Goal: Task Accomplishment & Management: Use online tool/utility

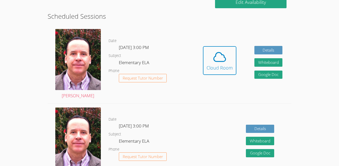
scroll to position [134, 0]
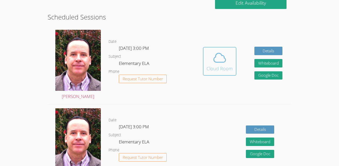
click at [223, 61] on icon at bounding box center [219, 58] width 14 height 14
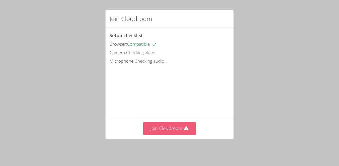
click at [175, 129] on button "Join Cloudroom" at bounding box center [169, 128] width 53 height 13
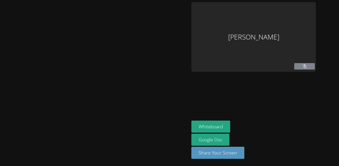
click at [180, 131] on div at bounding box center [94, 83] width 185 height 162
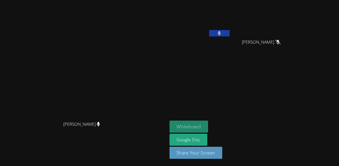
click at [208, 128] on button "Whiteboard" at bounding box center [188, 127] width 39 height 12
click at [230, 33] on video at bounding box center [199, 19] width 61 height 34
click at [122, 89] on video at bounding box center [83, 73] width 77 height 92
click at [122, 94] on video at bounding box center [83, 73] width 77 height 92
drag, startPoint x: 165, startPoint y: 89, endPoint x: 172, endPoint y: 94, distance: 8.4
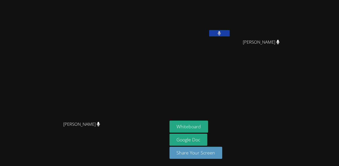
click at [122, 94] on video at bounding box center [83, 73] width 77 height 92
click at [222, 34] on icon at bounding box center [218, 33] width 5 height 4
click at [229, 35] on button at bounding box center [219, 33] width 21 height 6
click at [229, 31] on button at bounding box center [219, 33] width 21 height 6
click at [230, 29] on video at bounding box center [199, 19] width 61 height 34
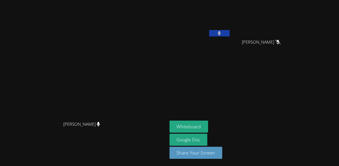
click at [229, 34] on button at bounding box center [219, 33] width 21 height 6
click at [229, 33] on button at bounding box center [219, 33] width 21 height 6
click at [229, 34] on button at bounding box center [219, 33] width 21 height 6
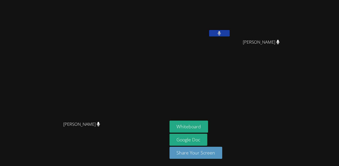
click at [230, 32] on video at bounding box center [199, 19] width 61 height 34
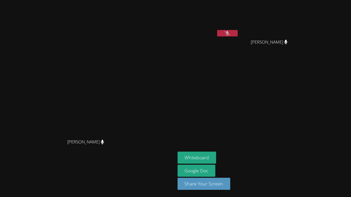
click at [302, 162] on video at bounding box center [175, 98] width 351 height 197
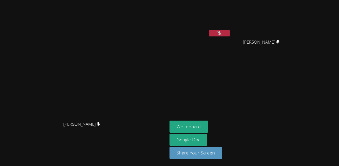
click at [229, 34] on button at bounding box center [219, 33] width 21 height 6
click at [229, 33] on button at bounding box center [219, 33] width 21 height 6
click at [221, 34] on icon at bounding box center [219, 33] width 3 height 4
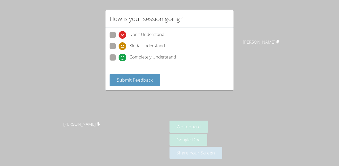
click at [118, 61] on span at bounding box center [118, 61] width 0 height 0
click at [118, 57] on input "Completely Understand" at bounding box center [120, 56] width 4 height 4
radio input "true"
click at [133, 79] on span "Submit Feedback" at bounding box center [135, 80] width 36 height 6
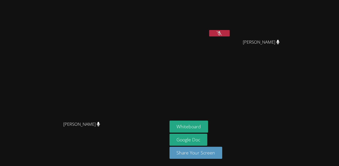
click at [272, 59] on aside "[PERSON_NAME] [PERSON_NAME] [PERSON_NAME] Whiteboard Google Doc Share Your Scre…" at bounding box center [231, 83] width 128 height 166
